Goal: Task Accomplishment & Management: Use online tool/utility

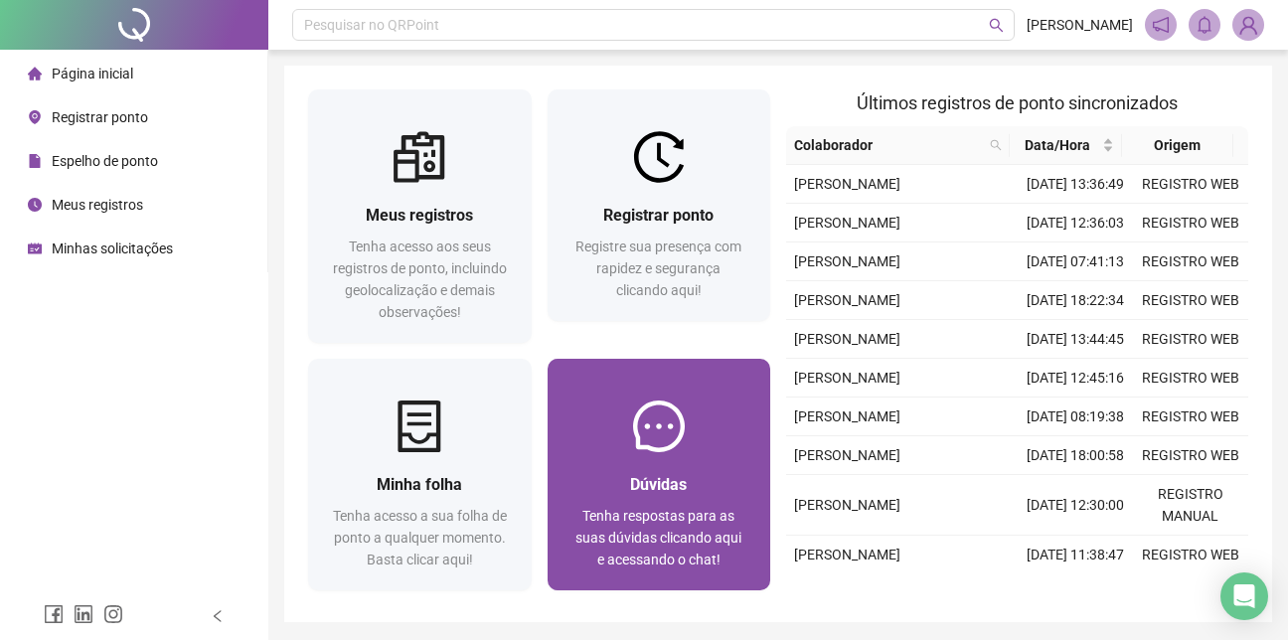
click at [548, 378] on div "Dúvidas Tenha respostas para as suas dúvidas clicando aqui e acessando o chat!" at bounding box center [660, 475] width 224 height 232
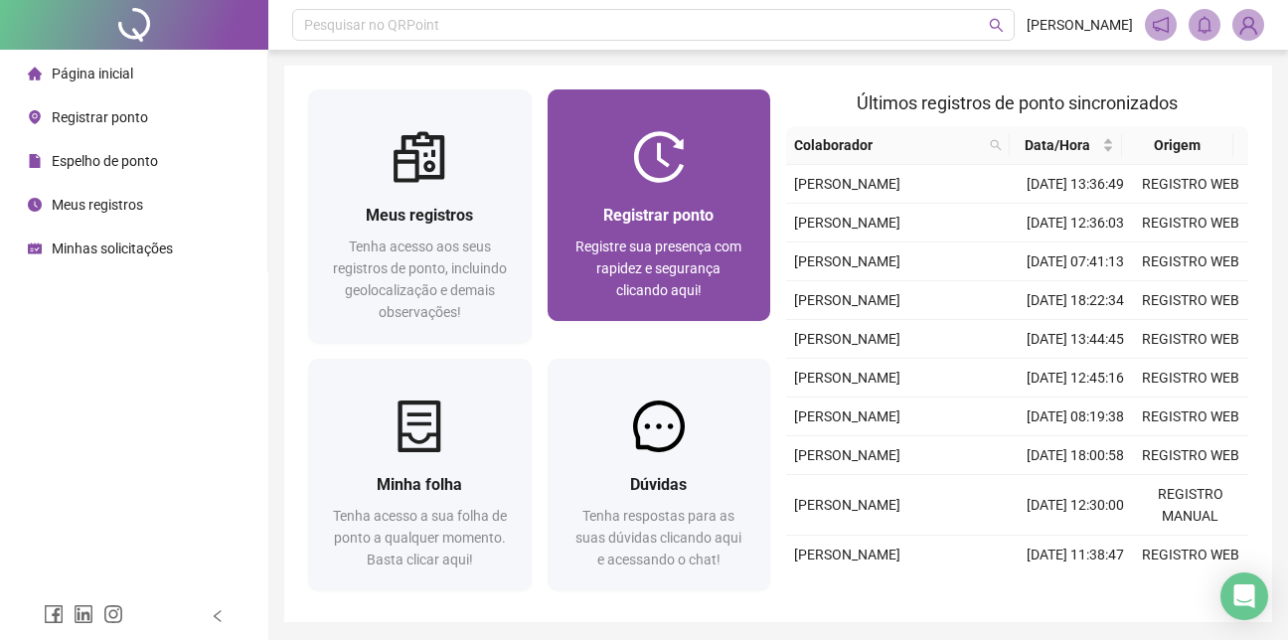
click at [641, 215] on span "Registrar ponto" at bounding box center [658, 215] width 110 height 19
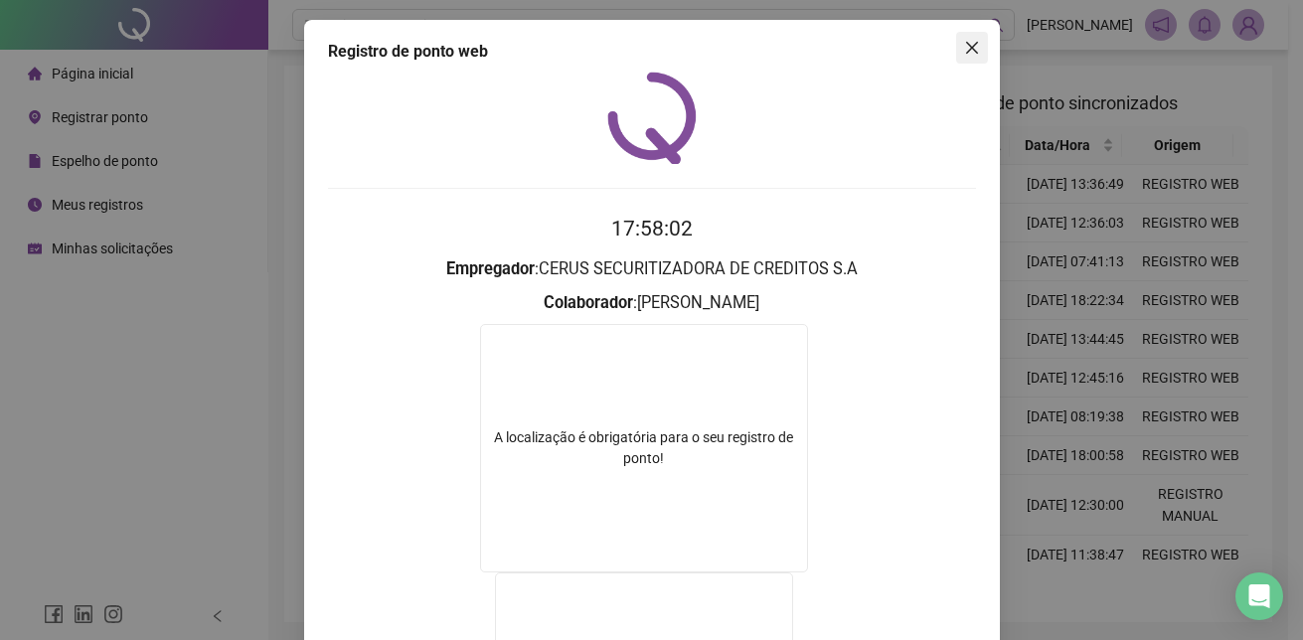
click at [974, 47] on span "Close" at bounding box center [972, 48] width 32 height 16
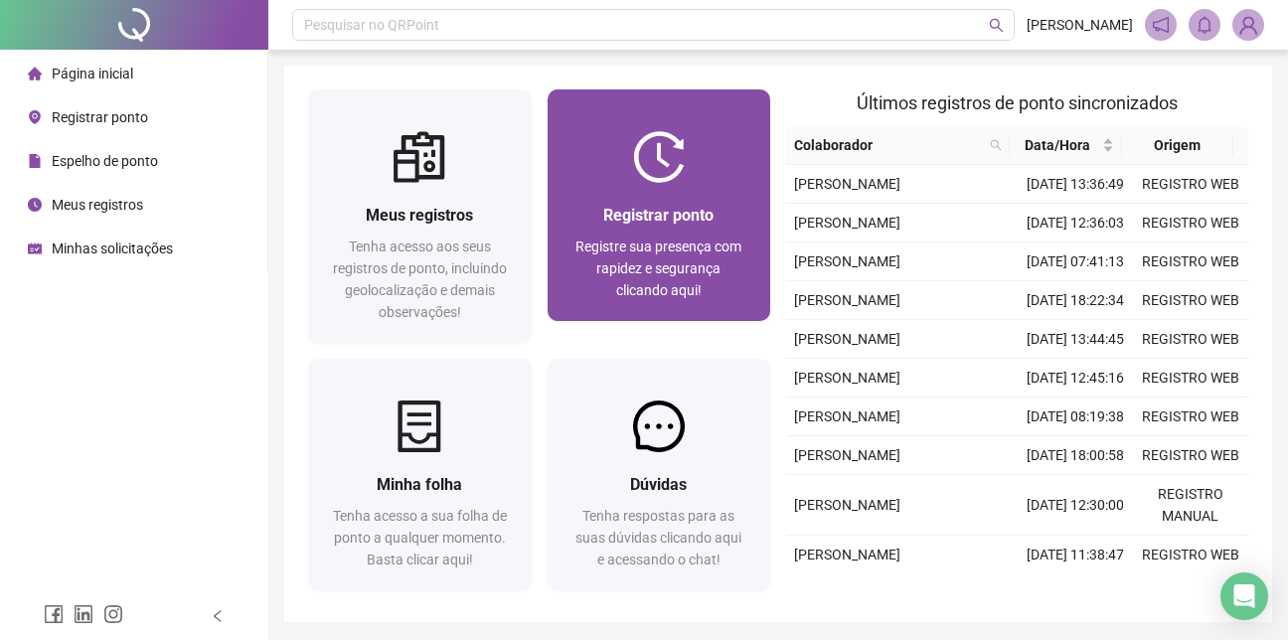
click at [654, 253] on span "Registre sua presença com rapidez e segurança clicando aqui!" at bounding box center [659, 269] width 166 height 60
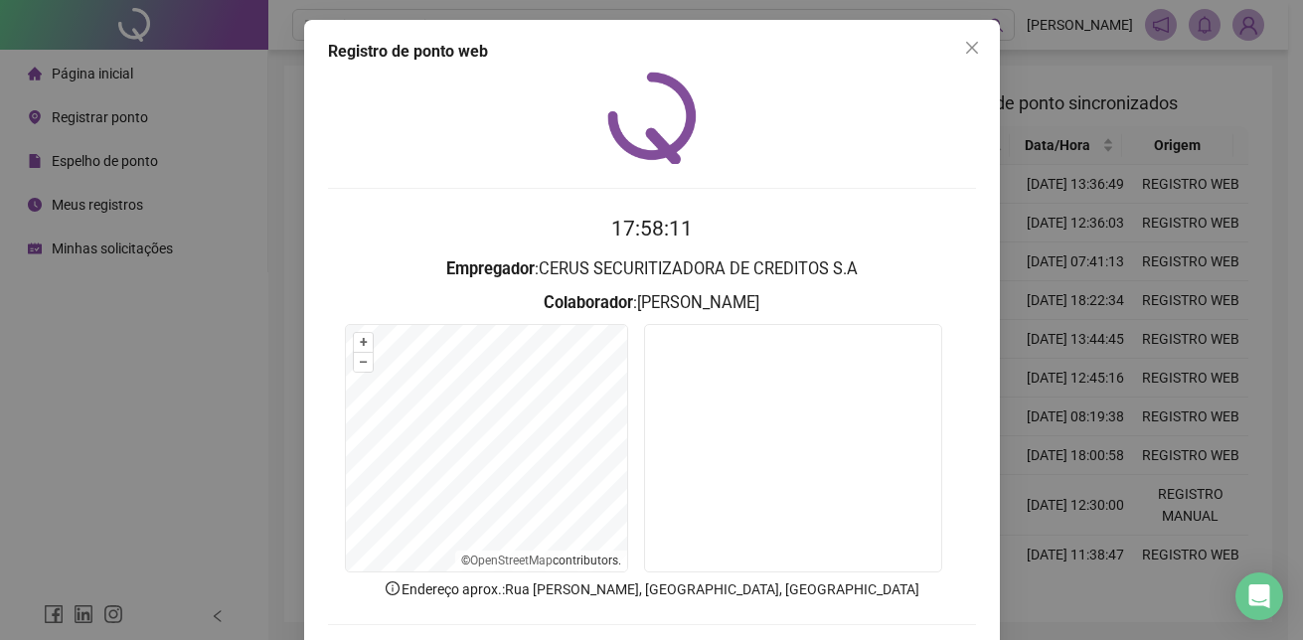
scroll to position [92, 0]
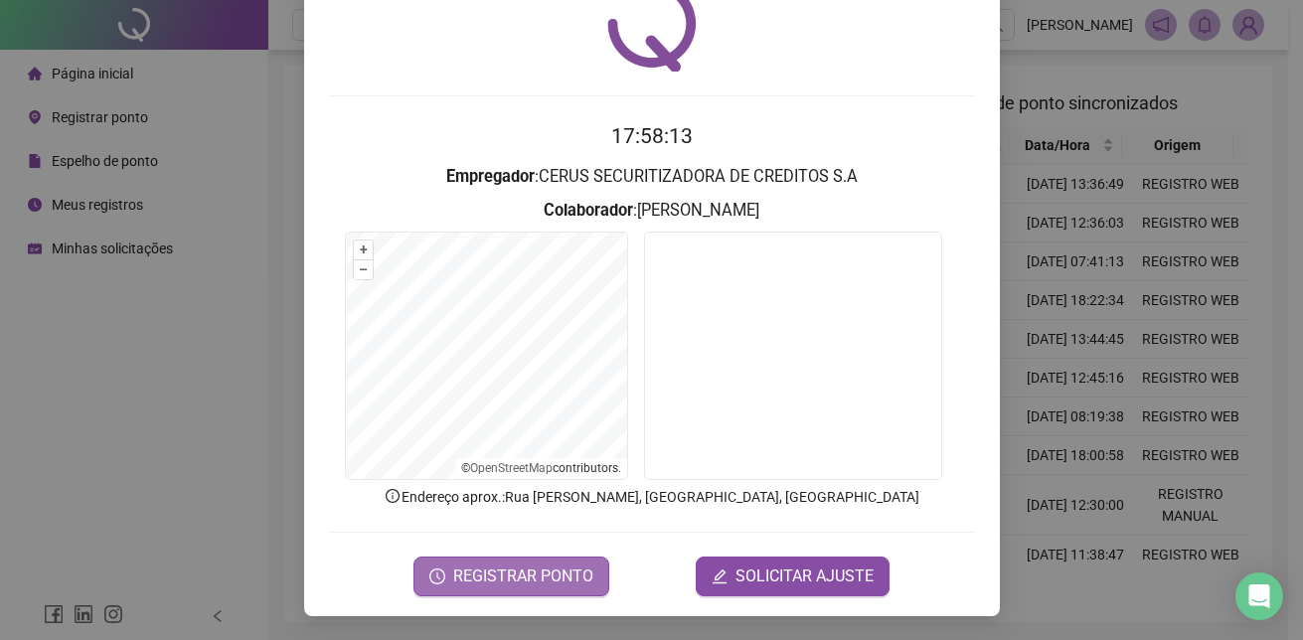
click at [556, 561] on button "REGISTRAR PONTO" at bounding box center [512, 577] width 196 height 40
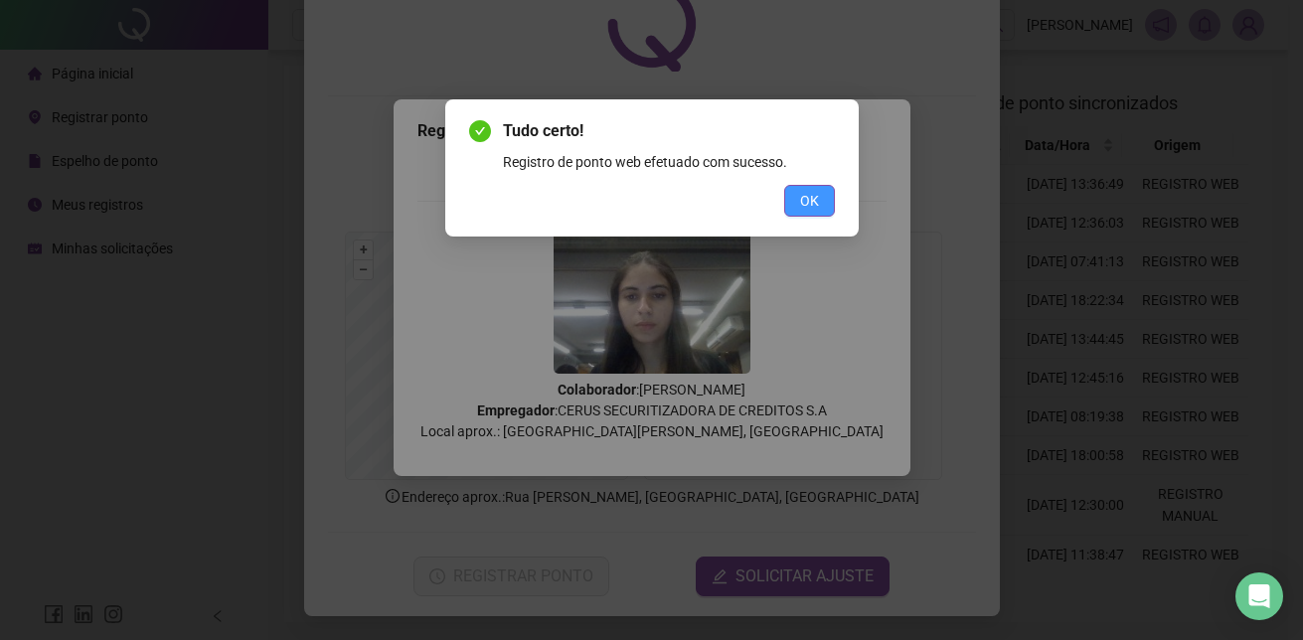
click at [816, 200] on span "OK" at bounding box center [809, 201] width 19 height 22
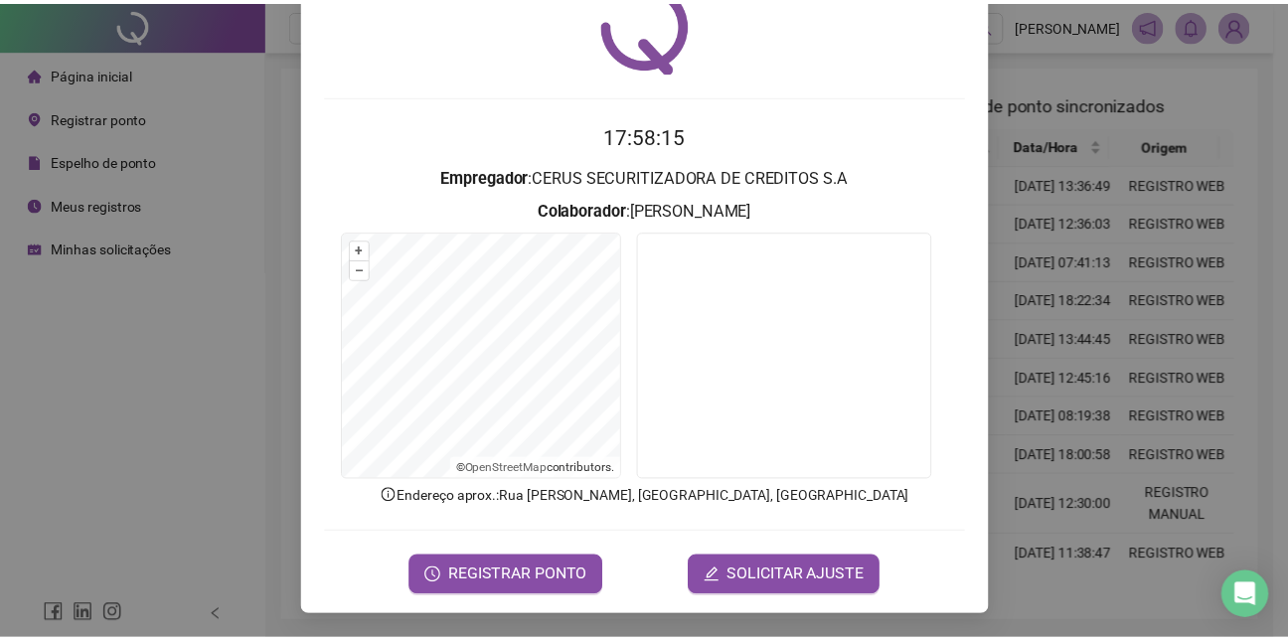
scroll to position [0, 0]
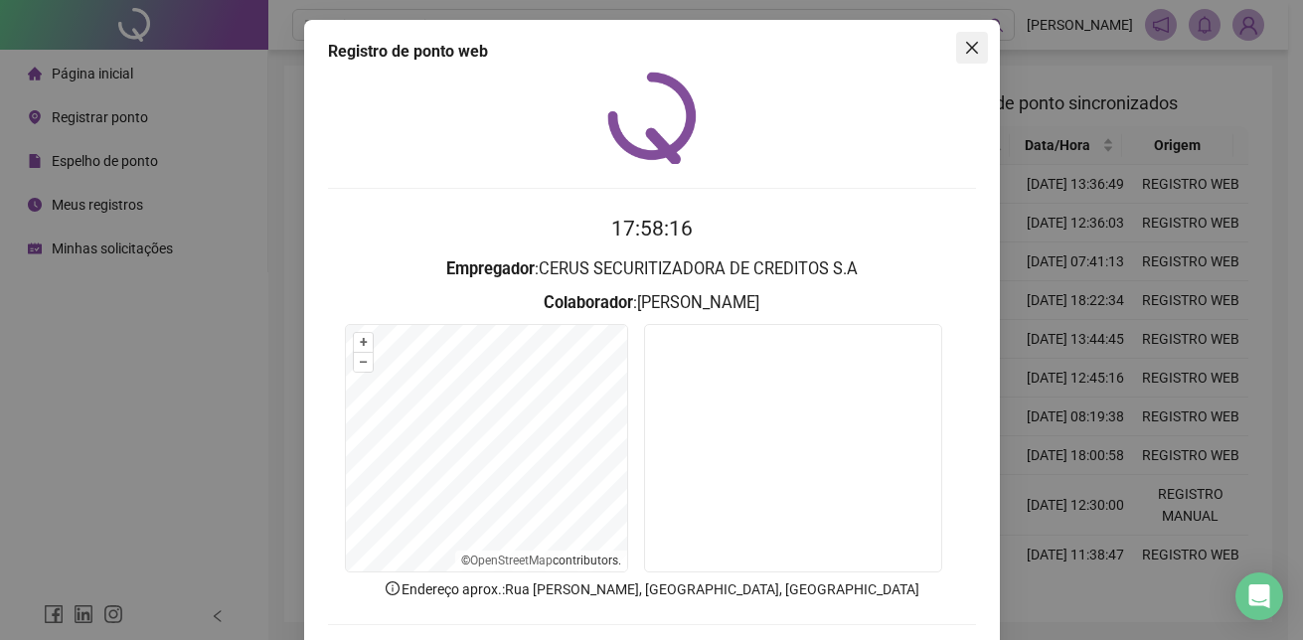
click at [968, 55] on icon "close" at bounding box center [972, 48] width 16 height 16
